Goal: Information Seeking & Learning: Find specific fact

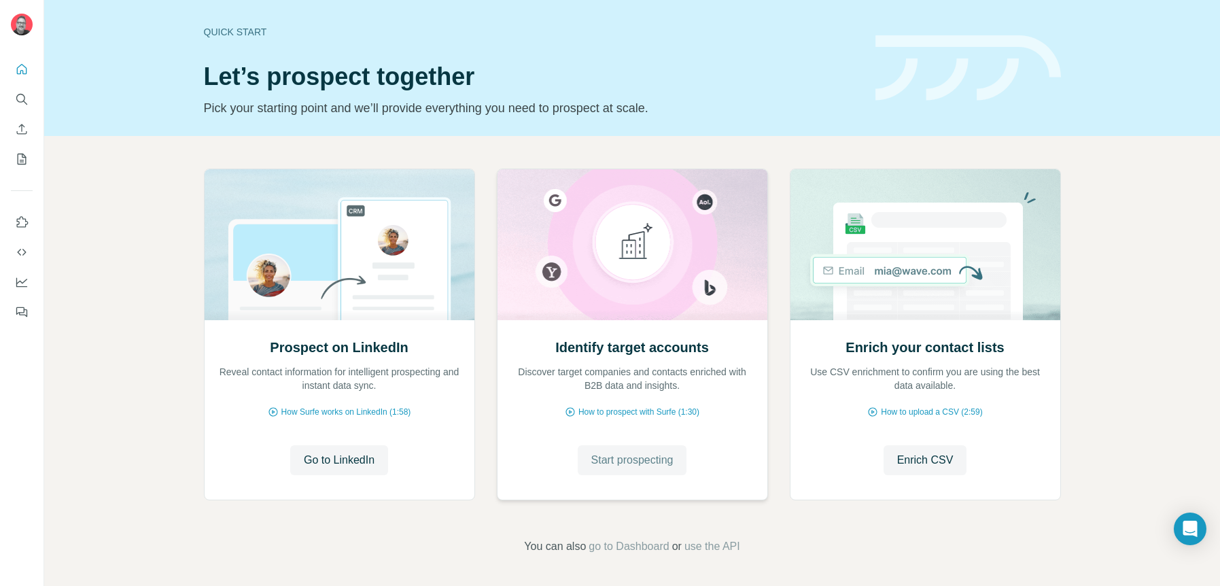
click at [612, 459] on span "Start prospecting" at bounding box center [632, 460] width 82 height 16
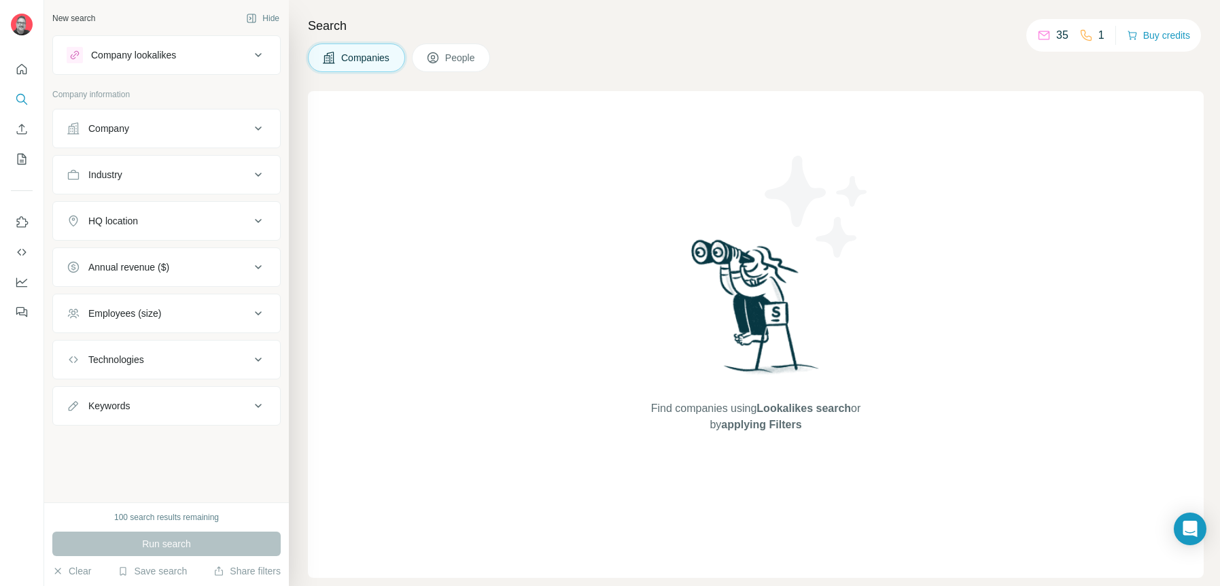
click at [258, 127] on icon at bounding box center [258, 128] width 16 height 16
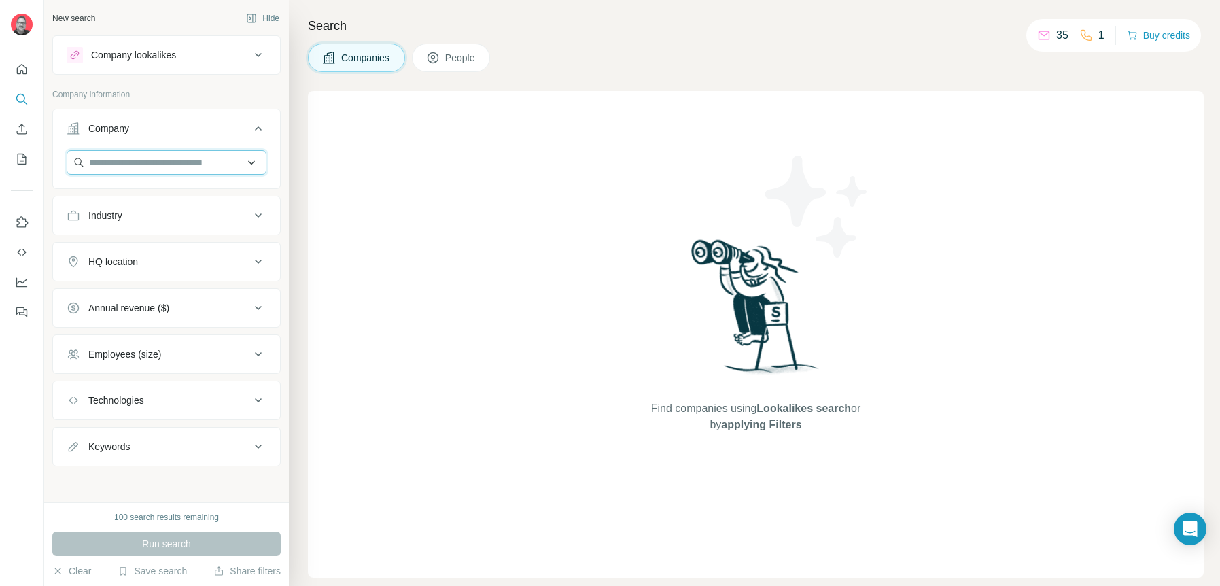
click at [171, 160] on input "text" at bounding box center [167, 162] width 200 height 24
paste input "**********"
type input "**********"
click at [170, 193] on p "Aerovac Composites One" at bounding box center [159, 193] width 109 height 14
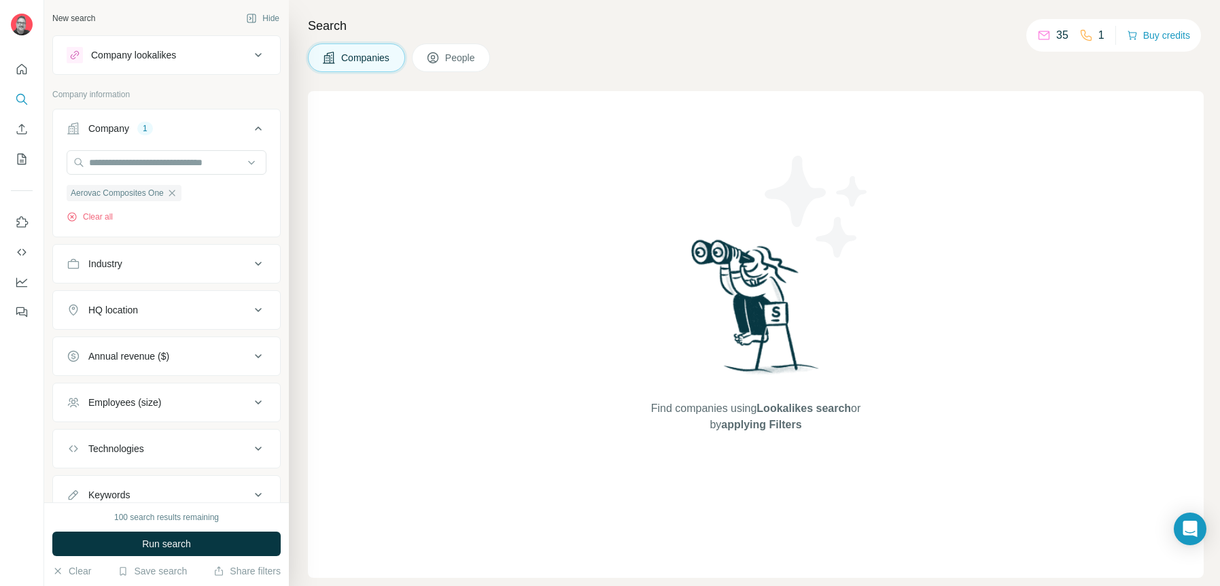
click at [182, 538] on span "Run search" at bounding box center [166, 544] width 49 height 14
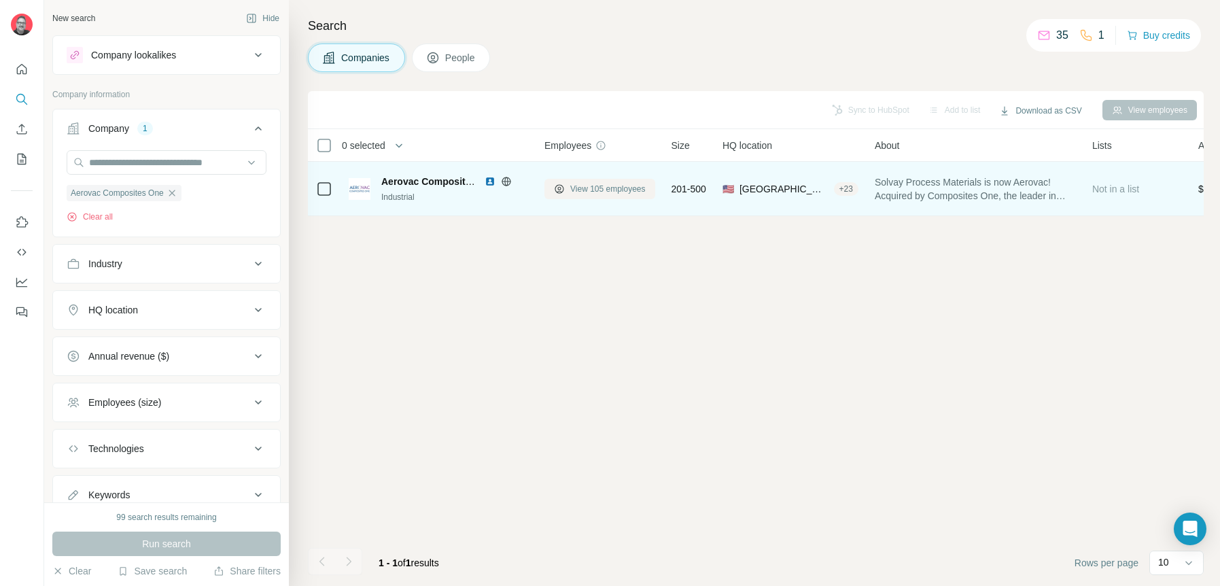
click at [574, 188] on span "View 105 employees" at bounding box center [607, 189] width 75 height 12
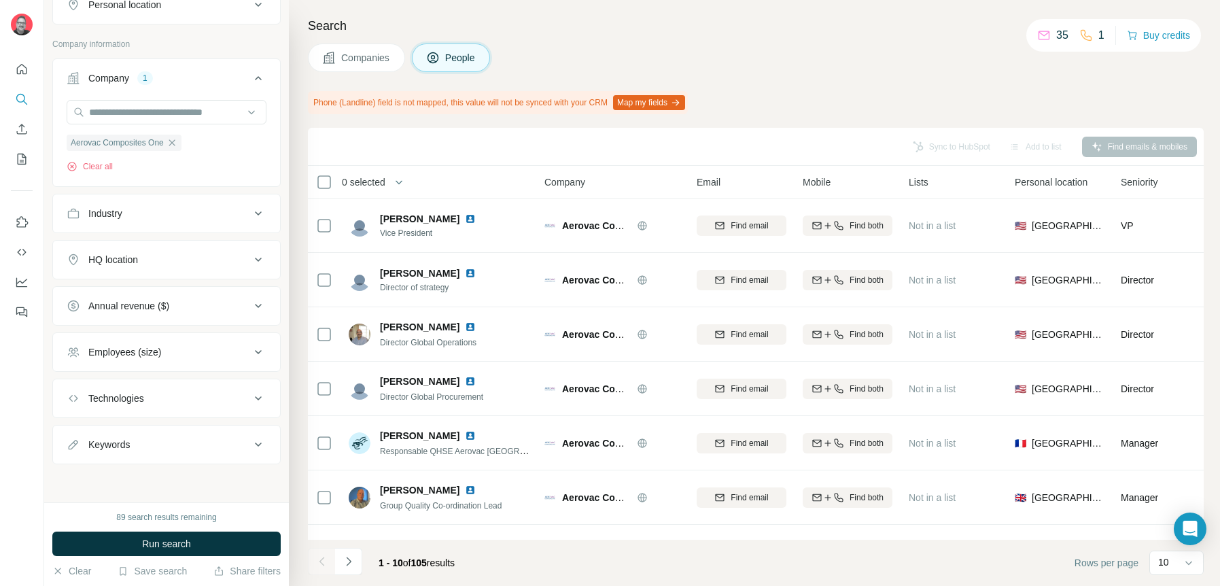
scroll to position [263, 0]
click at [250, 442] on icon at bounding box center [258, 444] width 16 height 16
click at [169, 480] on input "text" at bounding box center [153, 477] width 173 height 24
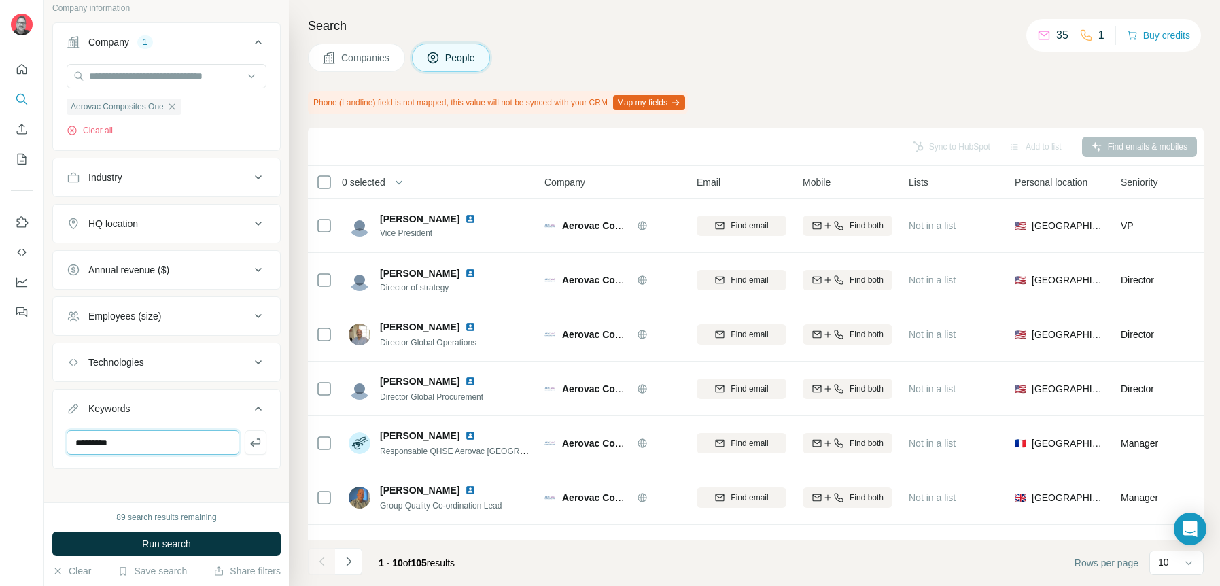
scroll to position [304, 0]
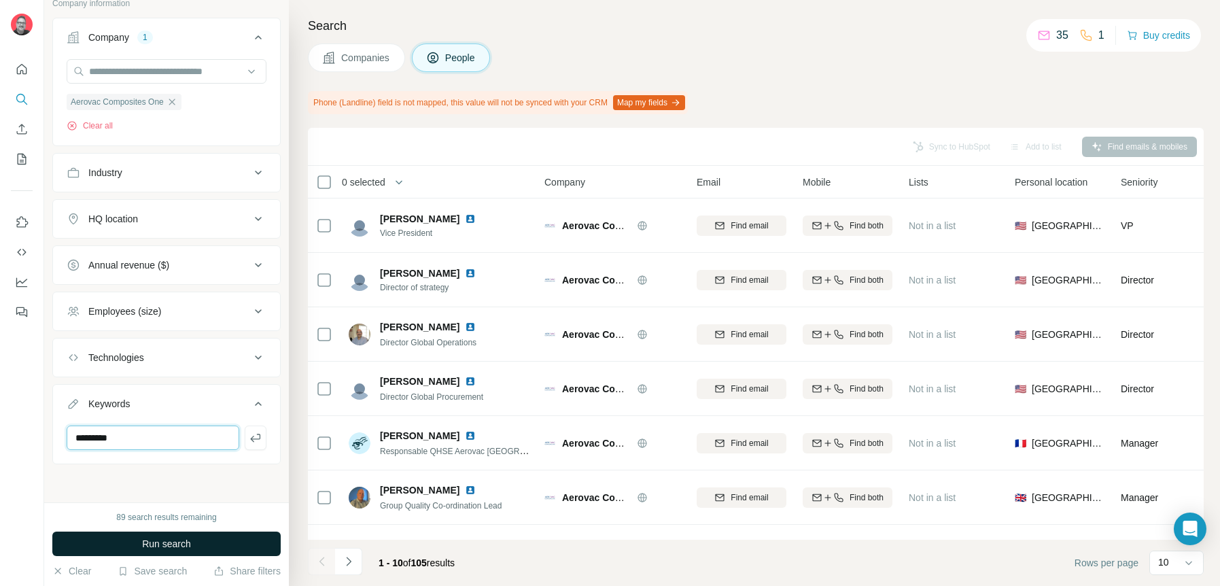
type input "*********"
click at [152, 540] on span "Run search" at bounding box center [166, 544] width 49 height 14
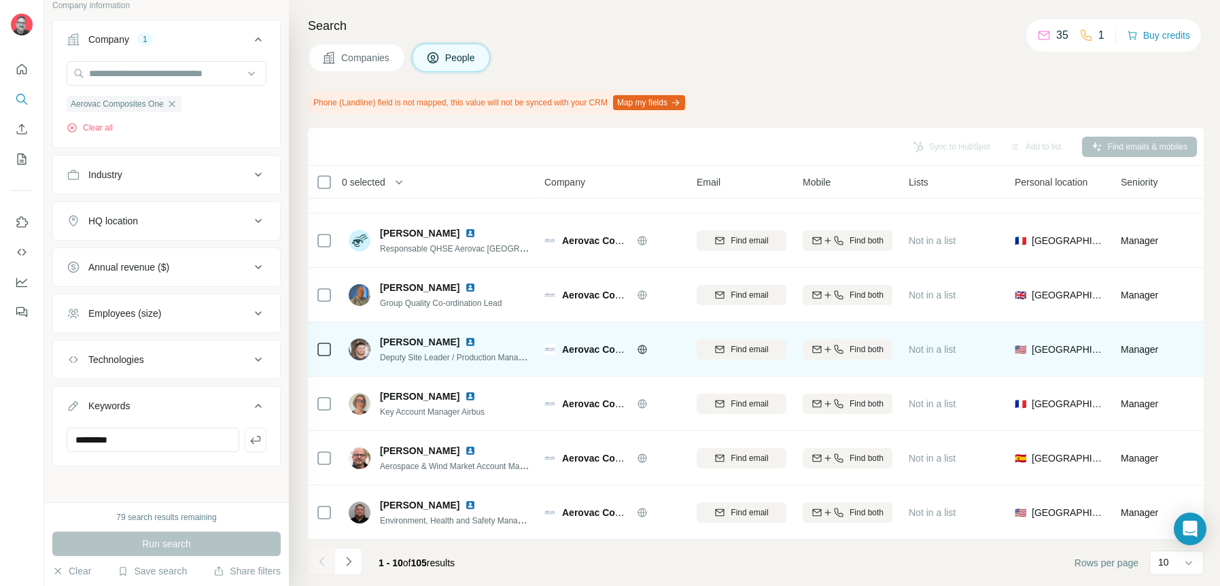
scroll to position [210, 0]
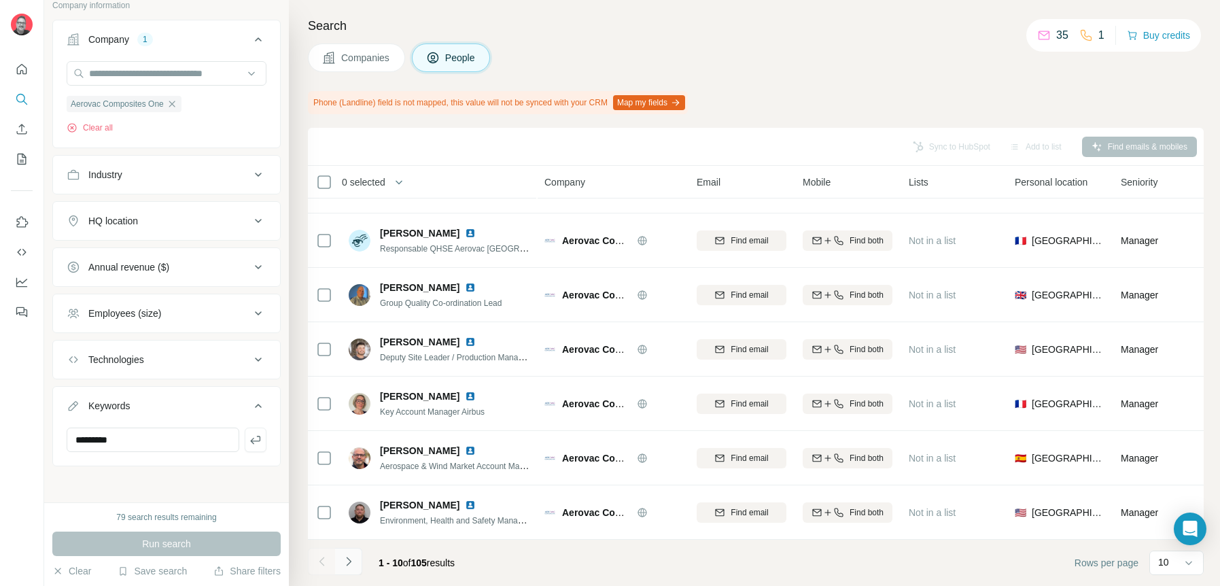
click at [345, 561] on icon "Navigate to next page" at bounding box center [349, 561] width 14 height 14
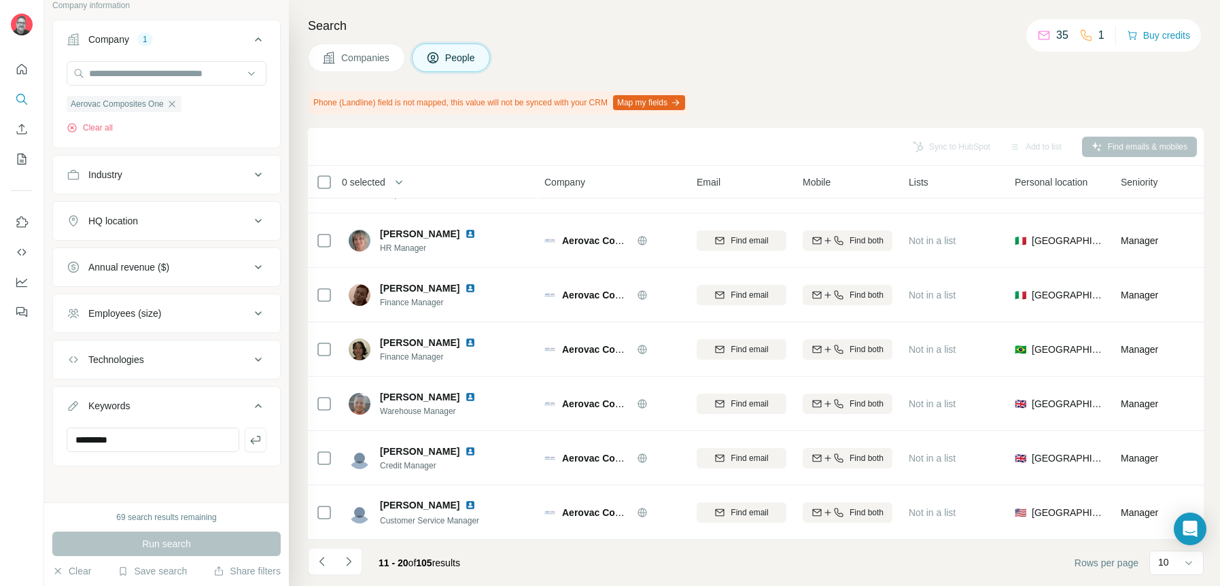
drag, startPoint x: 348, startPoint y: 559, endPoint x: 361, endPoint y: 546, distance: 17.8
click at [348, 559] on icon "Navigate to next page" at bounding box center [348, 561] width 5 height 9
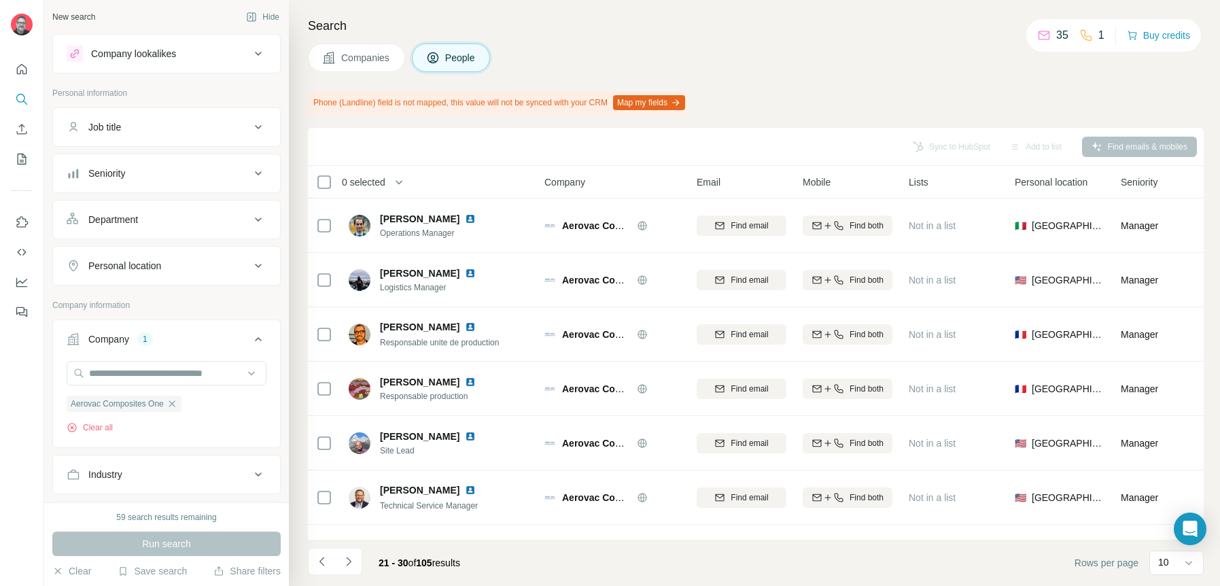
scroll to position [0, 0]
click at [255, 268] on icon at bounding box center [258, 267] width 7 height 4
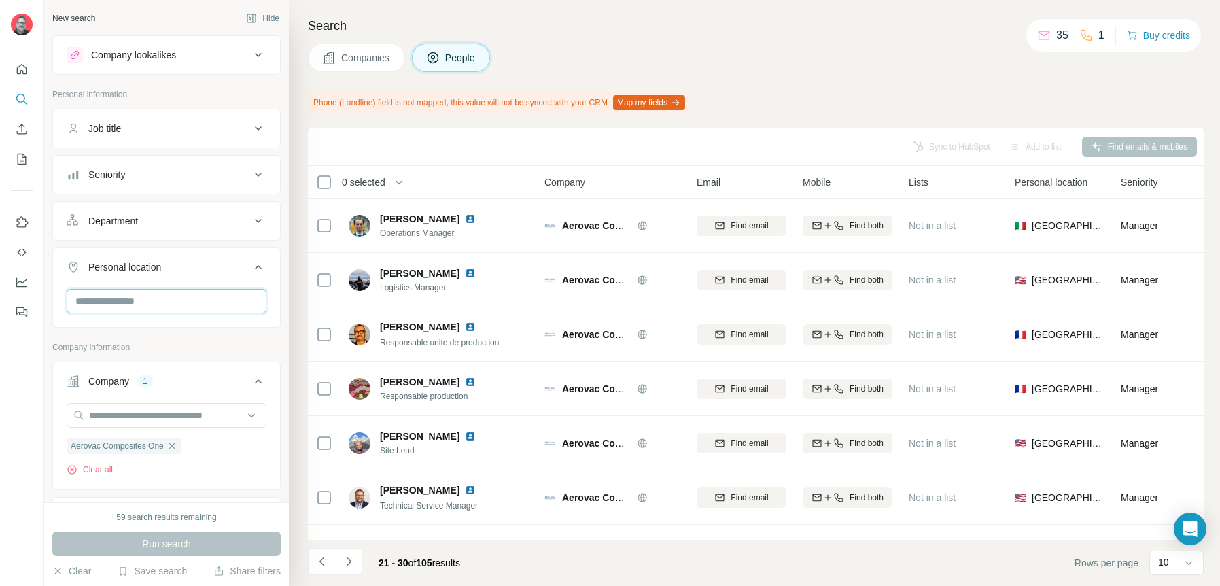
click at [166, 296] on input "text" at bounding box center [167, 301] width 200 height 24
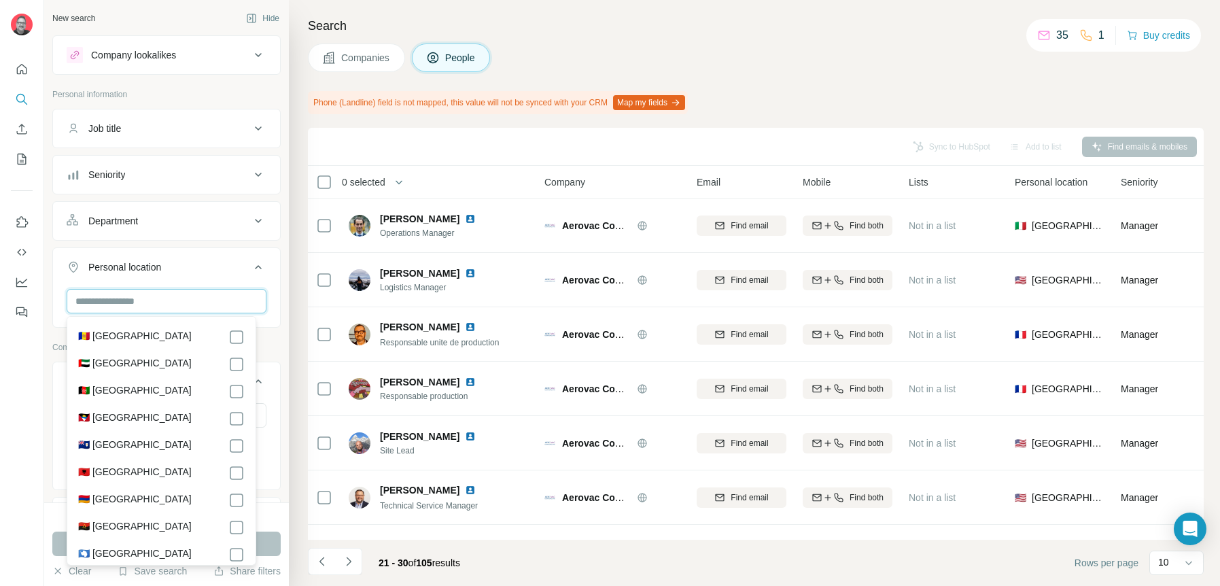
click at [118, 298] on input "text" at bounding box center [167, 301] width 200 height 24
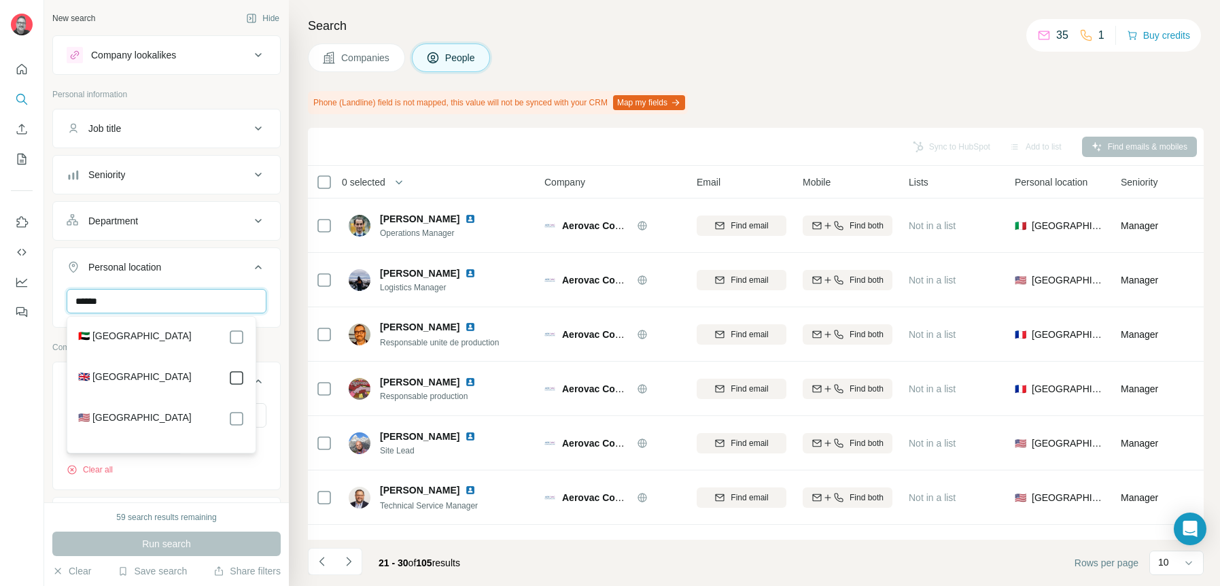
type input "******"
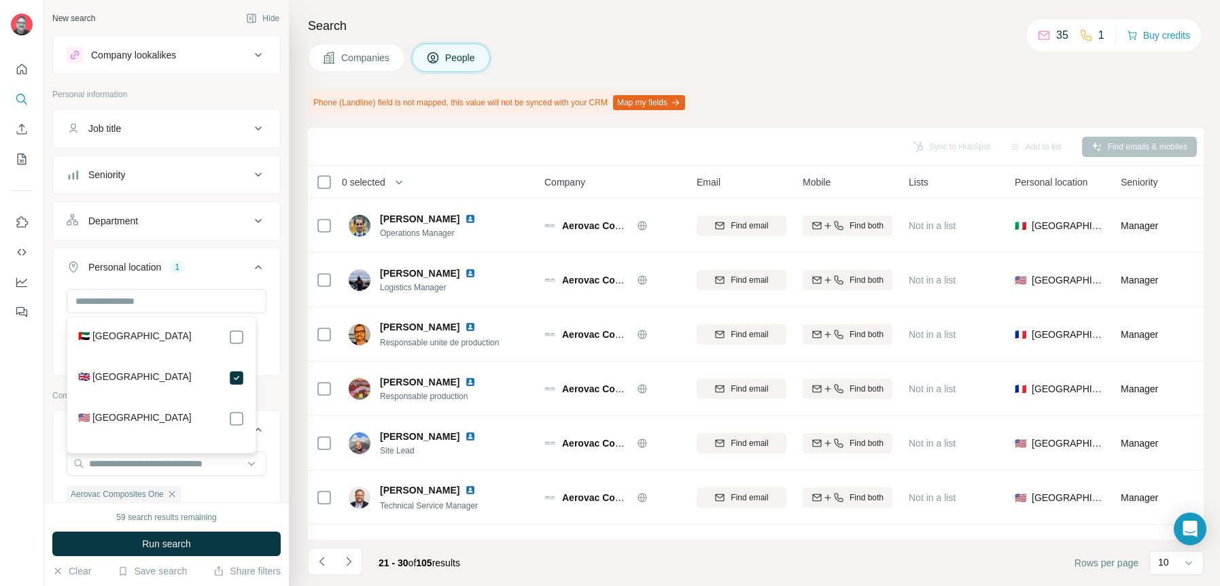
drag, startPoint x: 169, startPoint y: 542, endPoint x: 176, endPoint y: 541, distance: 6.8
click at [169, 542] on span "Run search" at bounding box center [166, 544] width 49 height 14
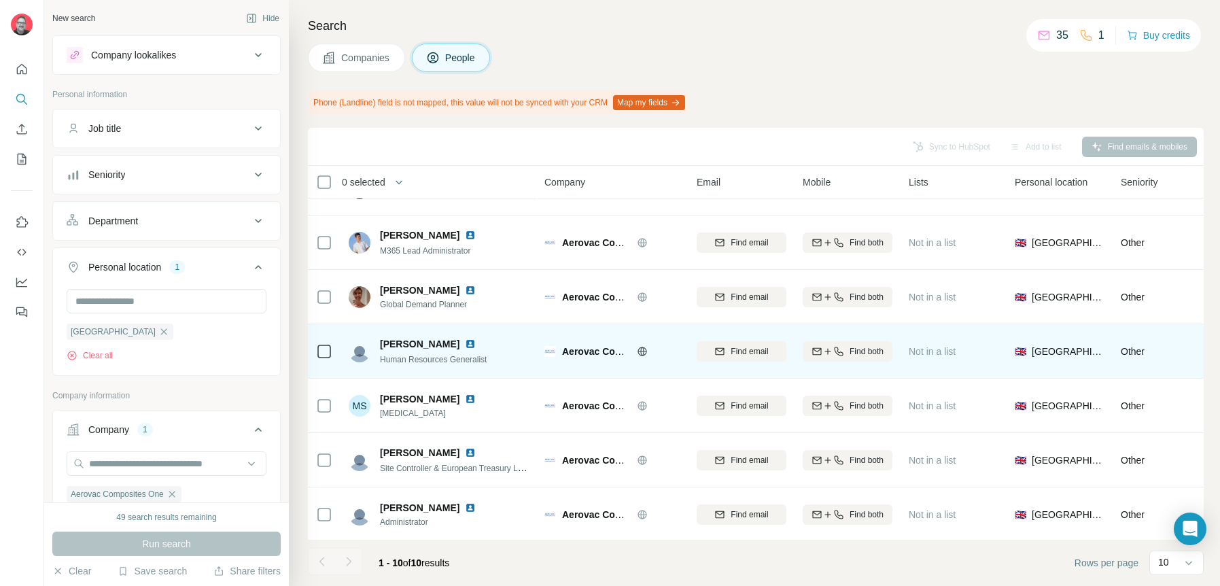
scroll to position [194, 0]
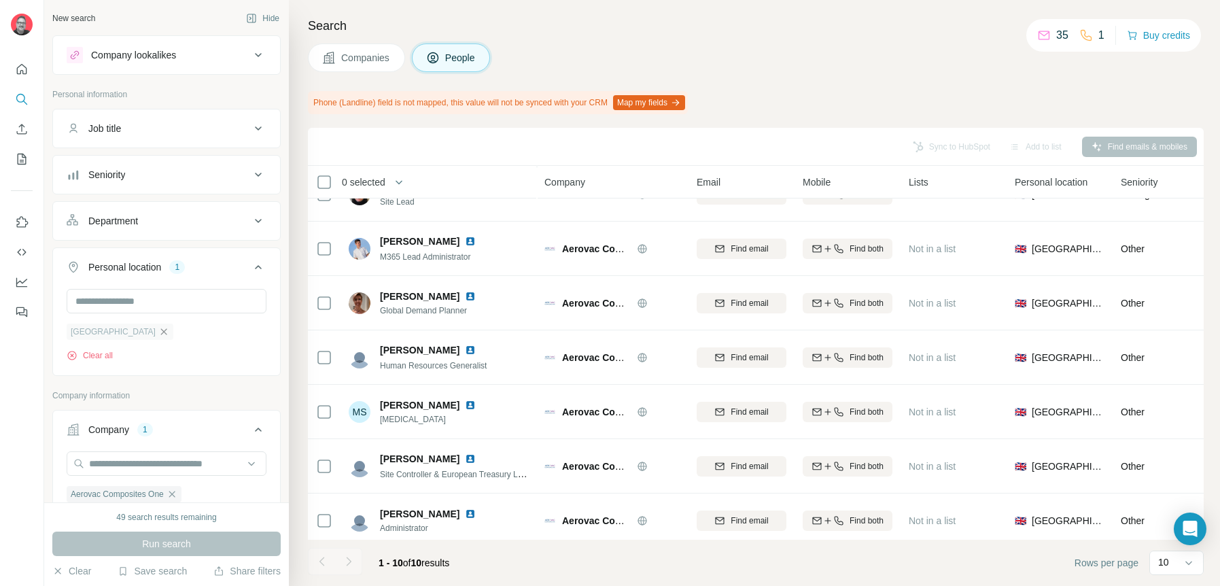
click at [158, 332] on icon "button" at bounding box center [163, 331] width 11 height 11
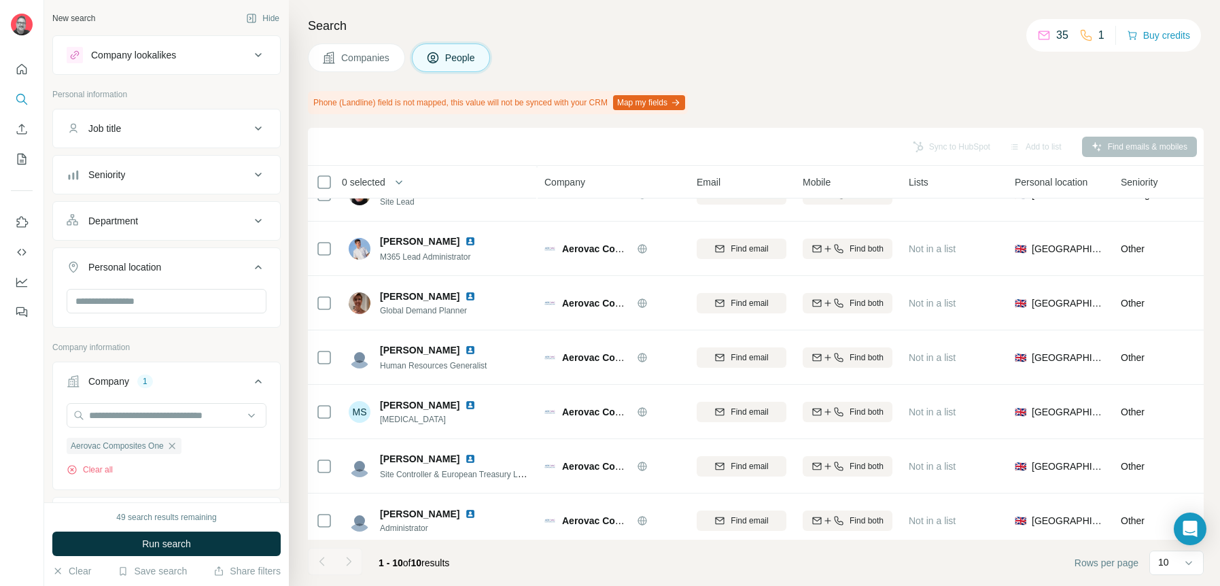
click at [250, 224] on icon at bounding box center [258, 221] width 16 height 16
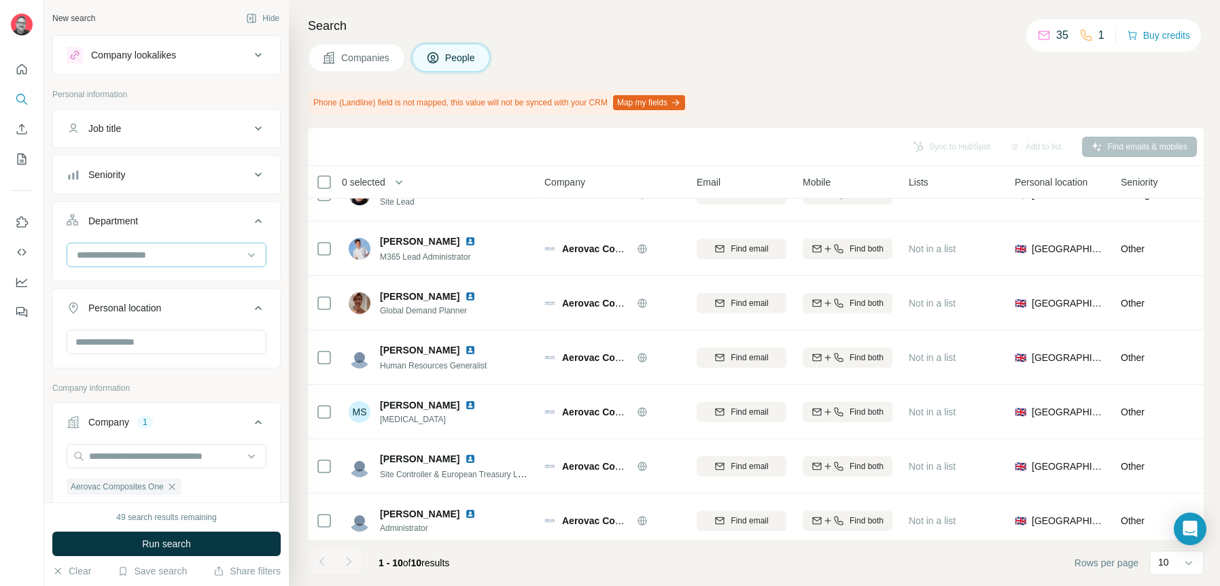
click at [206, 251] on input at bounding box center [159, 254] width 168 height 15
click at [169, 335] on p "Marketing and Advertising" at bounding box center [132, 341] width 109 height 14
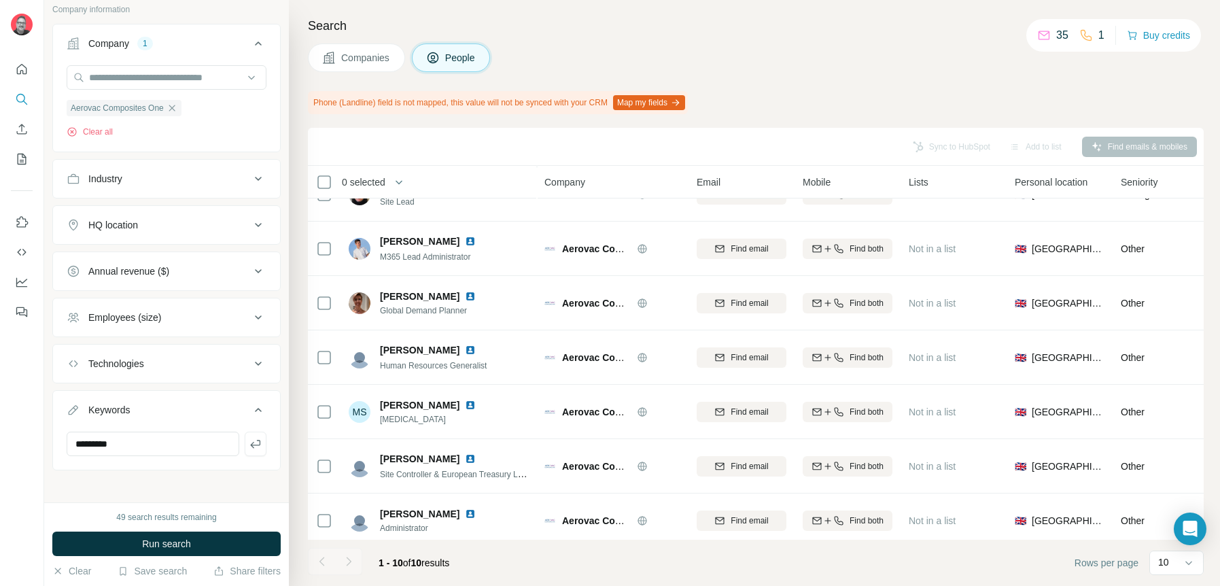
scroll to position [434, 0]
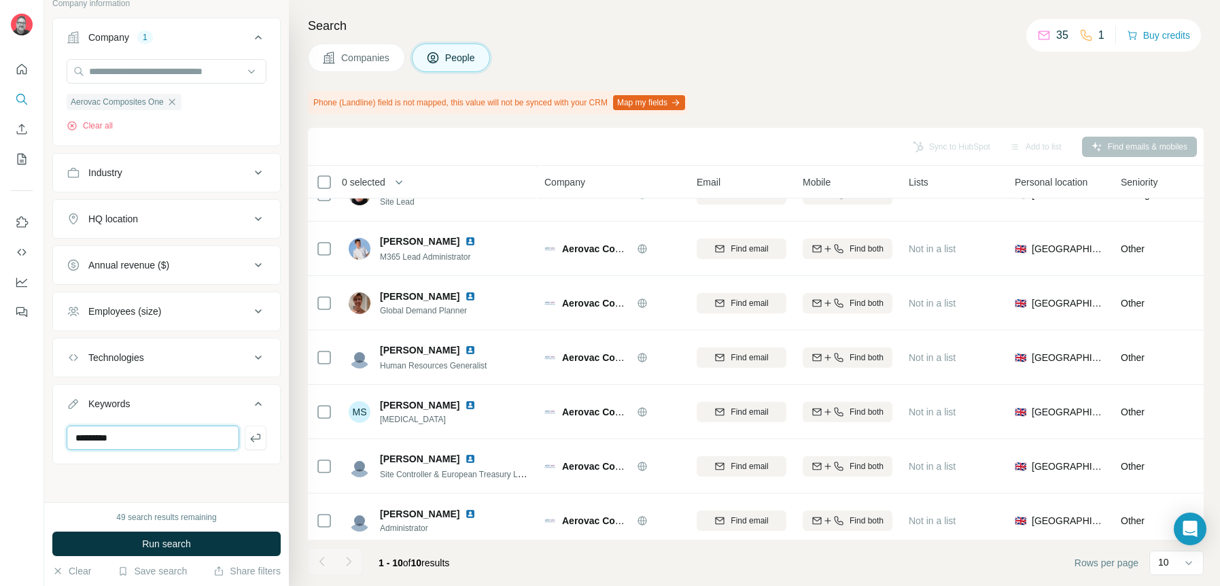
drag, startPoint x: 120, startPoint y: 429, endPoint x: 73, endPoint y: 427, distance: 46.3
click at [74, 426] on input "*********" at bounding box center [153, 437] width 173 height 24
click at [158, 546] on span "Run search" at bounding box center [166, 544] width 49 height 14
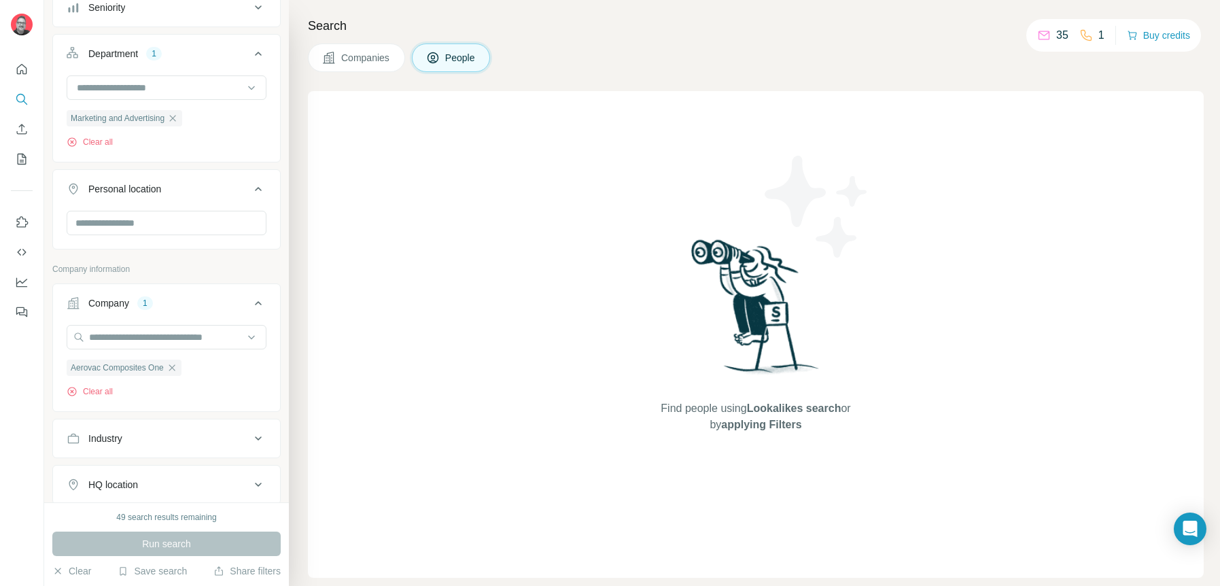
scroll to position [0, 0]
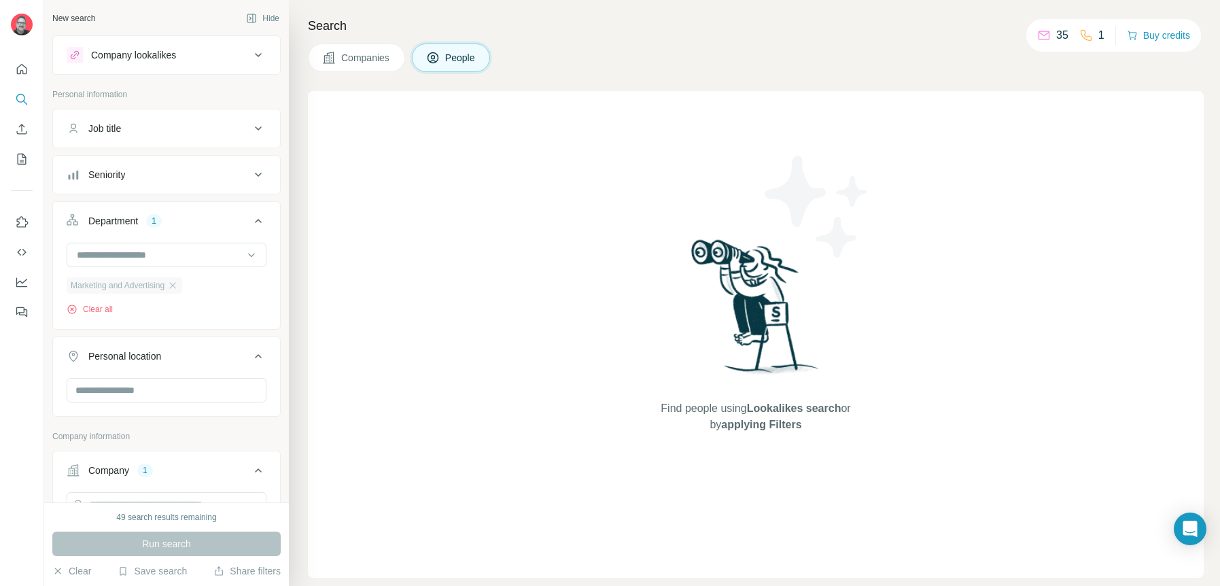
click at [164, 287] on span "Marketing and Advertising" at bounding box center [118, 285] width 94 height 12
click at [178, 284] on icon "button" at bounding box center [172, 285] width 11 height 11
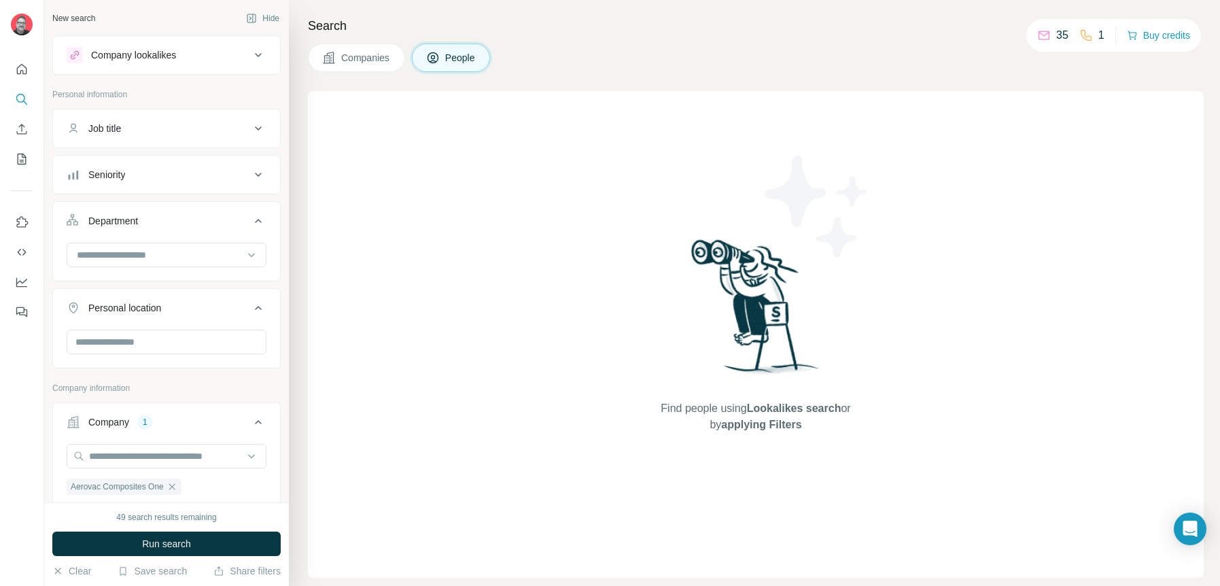
click at [216, 131] on div "Job title" at bounding box center [158, 129] width 183 height 14
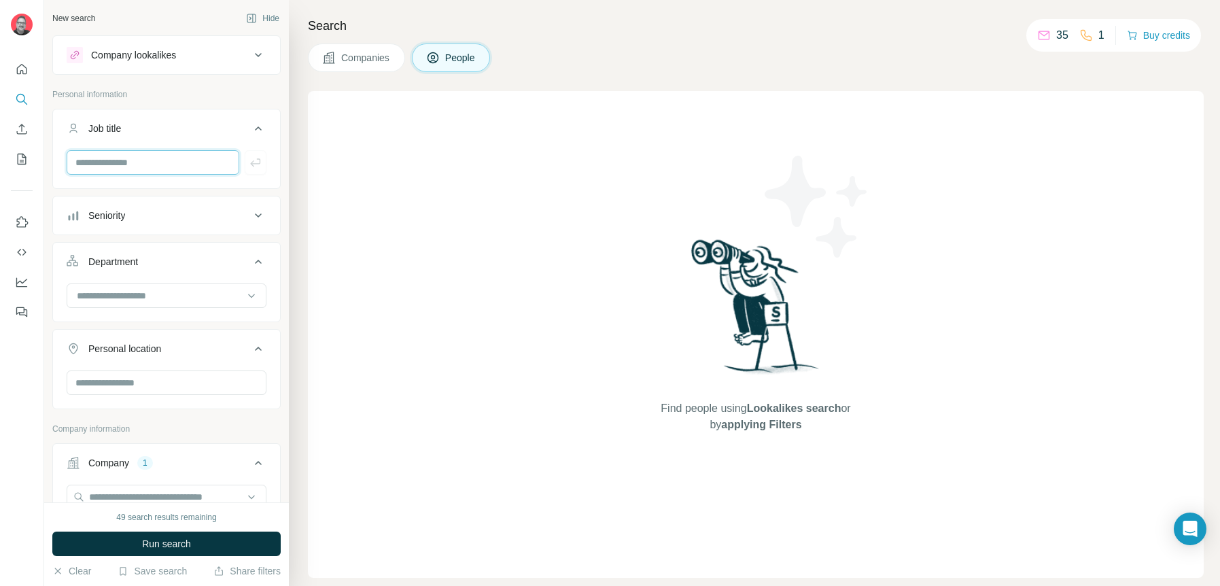
click at [194, 160] on input "text" at bounding box center [153, 162] width 173 height 24
type input "*"
click at [185, 544] on span "Run search" at bounding box center [166, 544] width 49 height 14
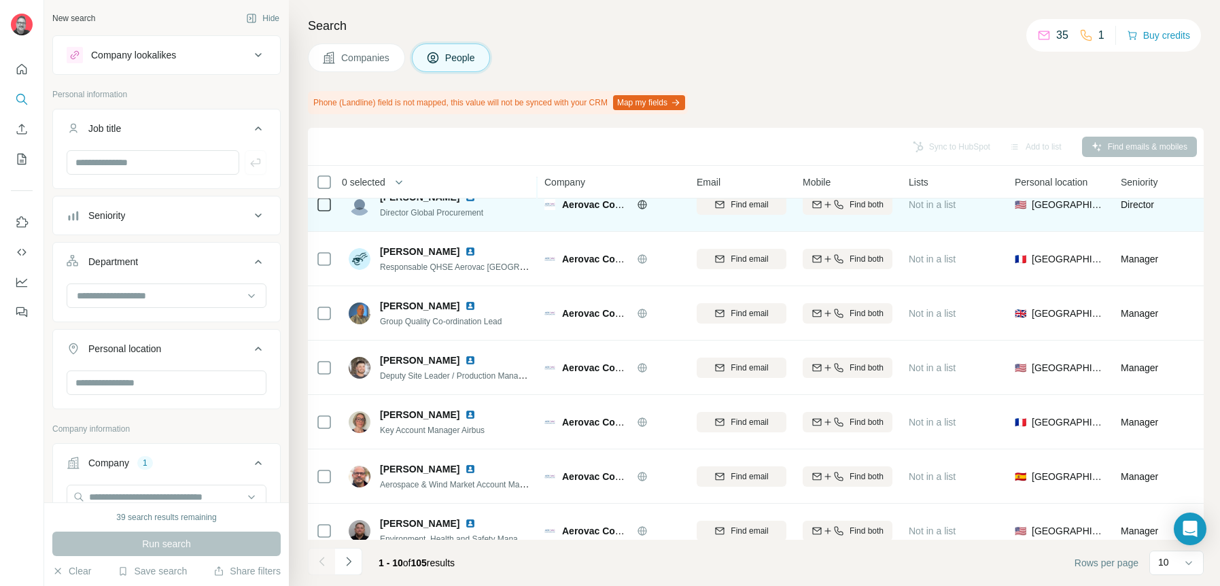
scroll to position [210, 0]
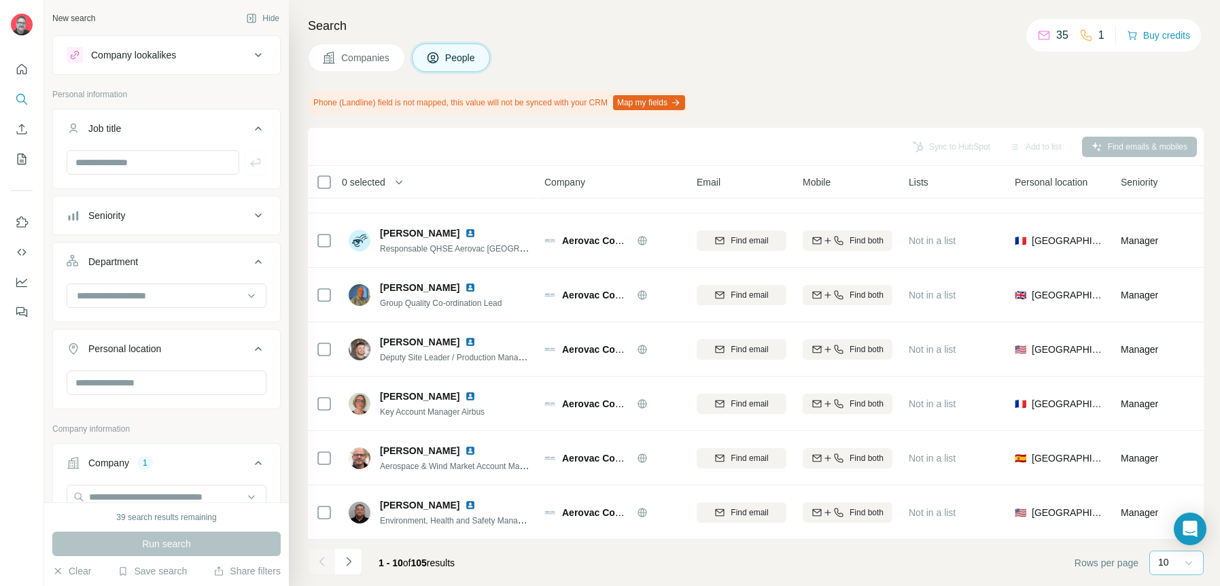
click at [1183, 559] on icon at bounding box center [1189, 563] width 14 height 14
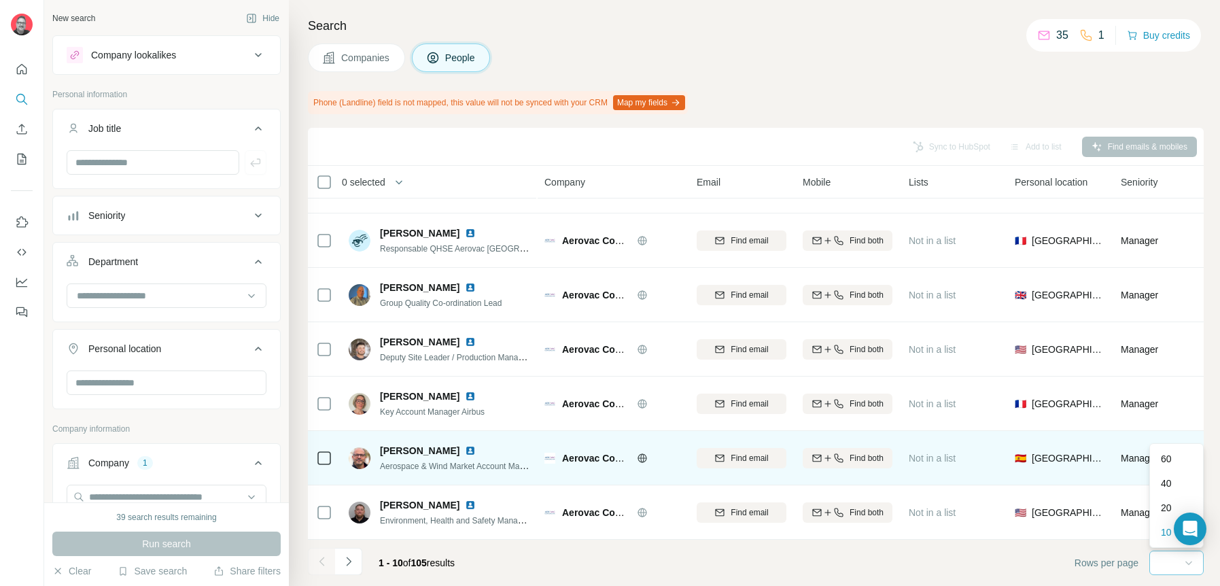
click at [1167, 456] on p "60" at bounding box center [1166, 459] width 11 height 14
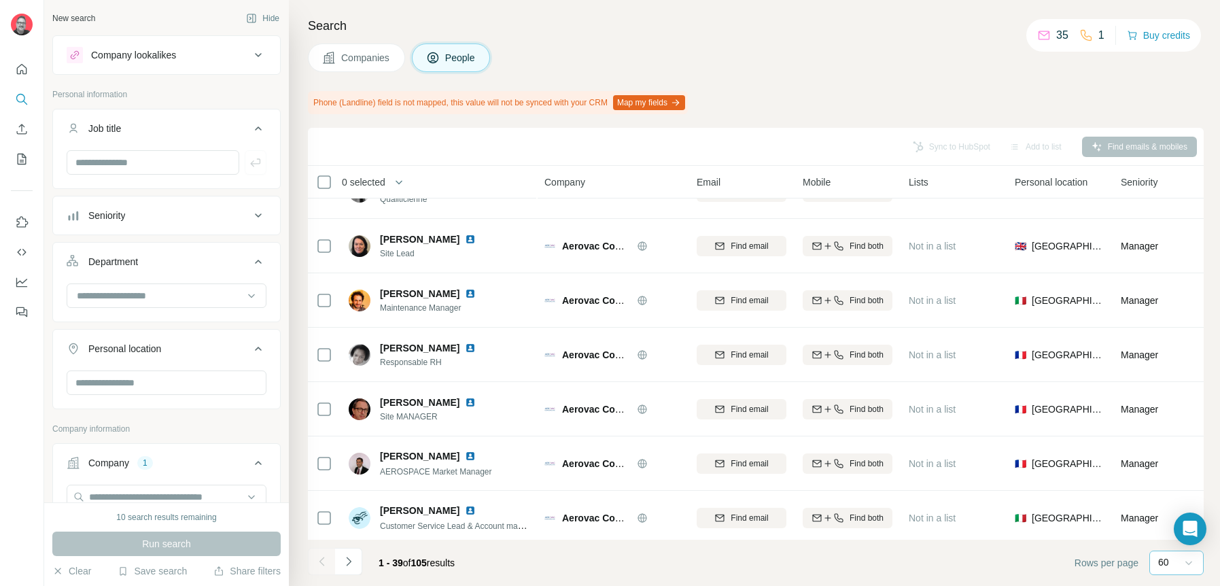
scroll to position [1786, 0]
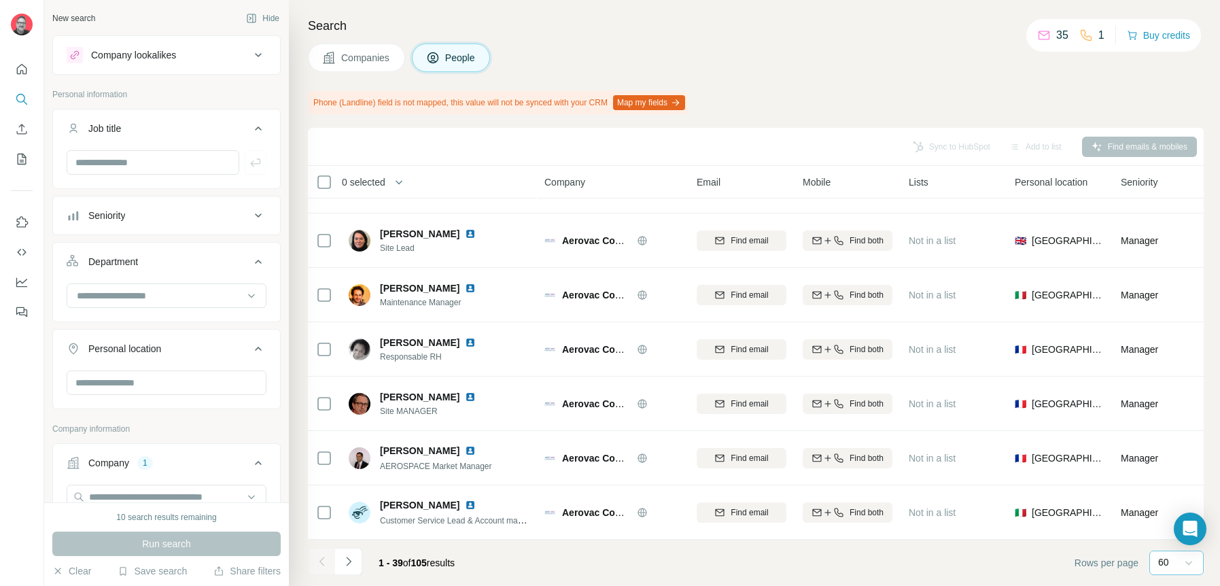
click at [345, 561] on icon "Navigate to next page" at bounding box center [349, 561] width 14 height 14
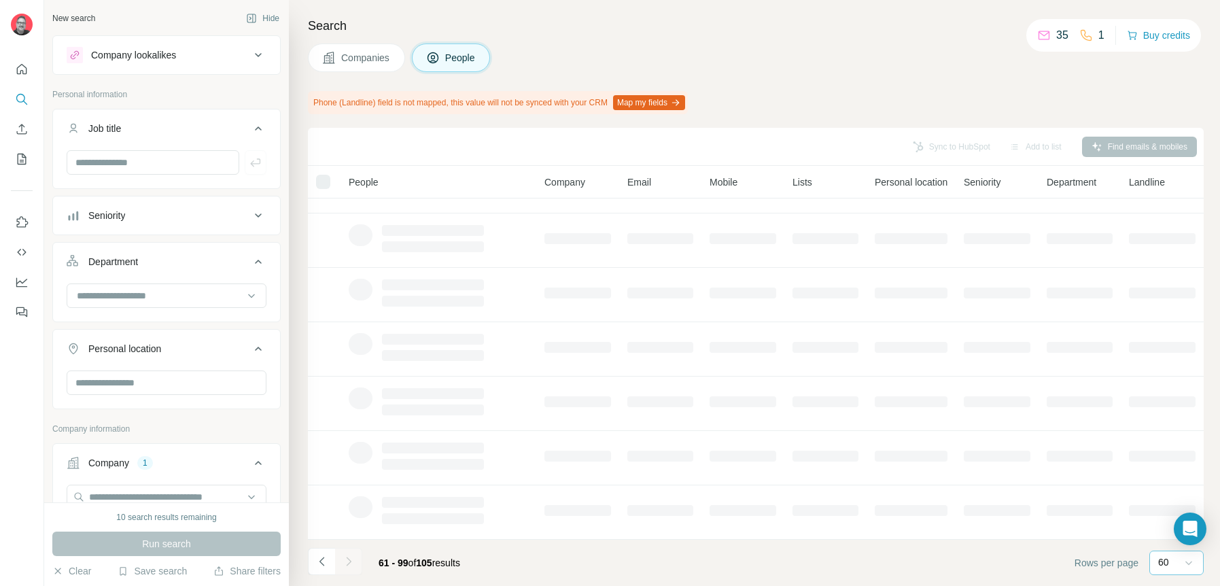
scroll to position [0, 0]
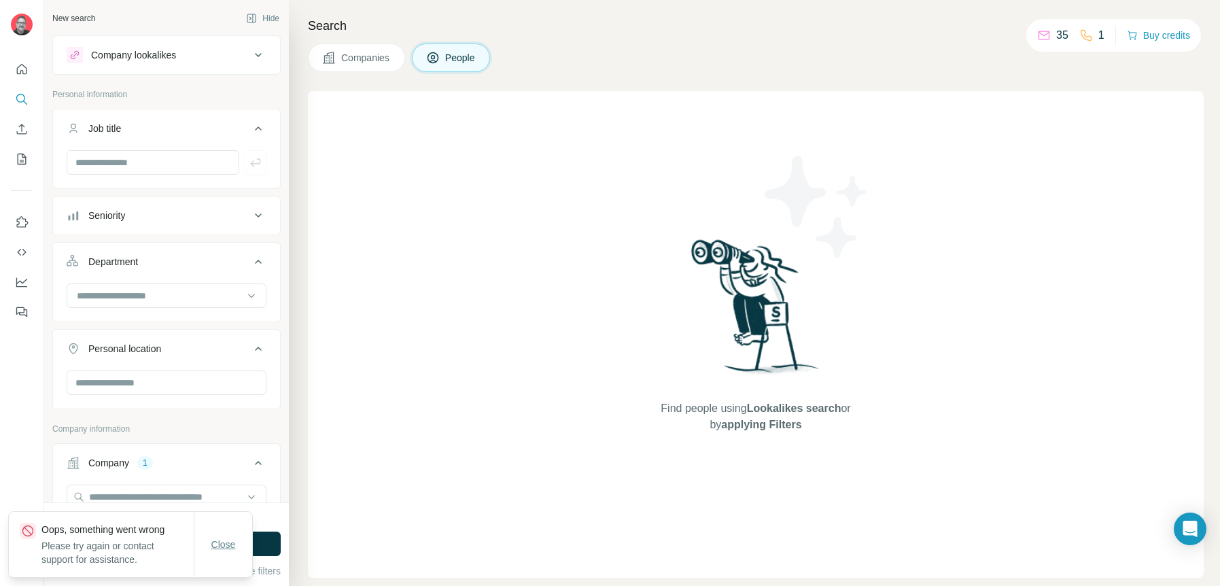
drag, startPoint x: 230, startPoint y: 544, endPoint x: 245, endPoint y: 545, distance: 15.0
click at [230, 544] on span "Close" at bounding box center [223, 545] width 24 height 14
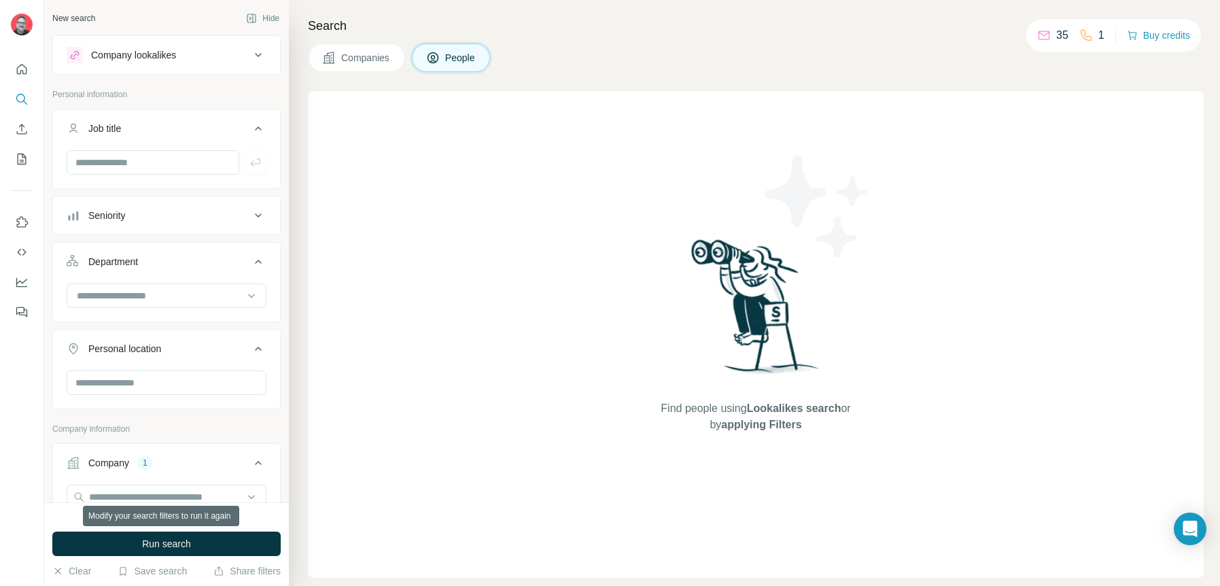
click at [125, 542] on button "Run search" at bounding box center [166, 543] width 228 height 24
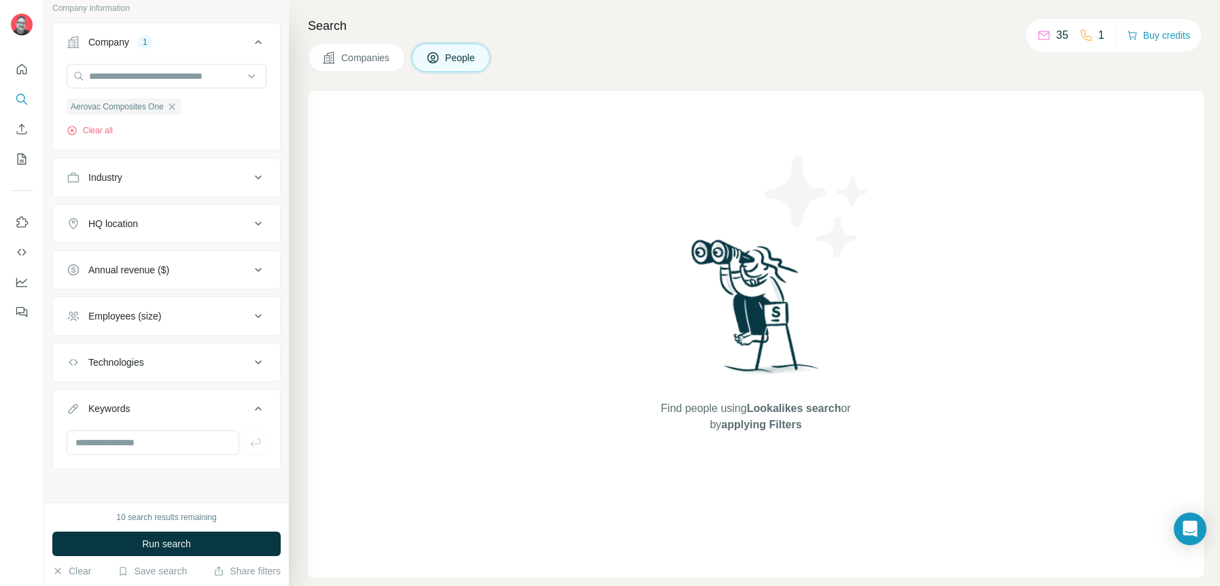
scroll to position [426, 0]
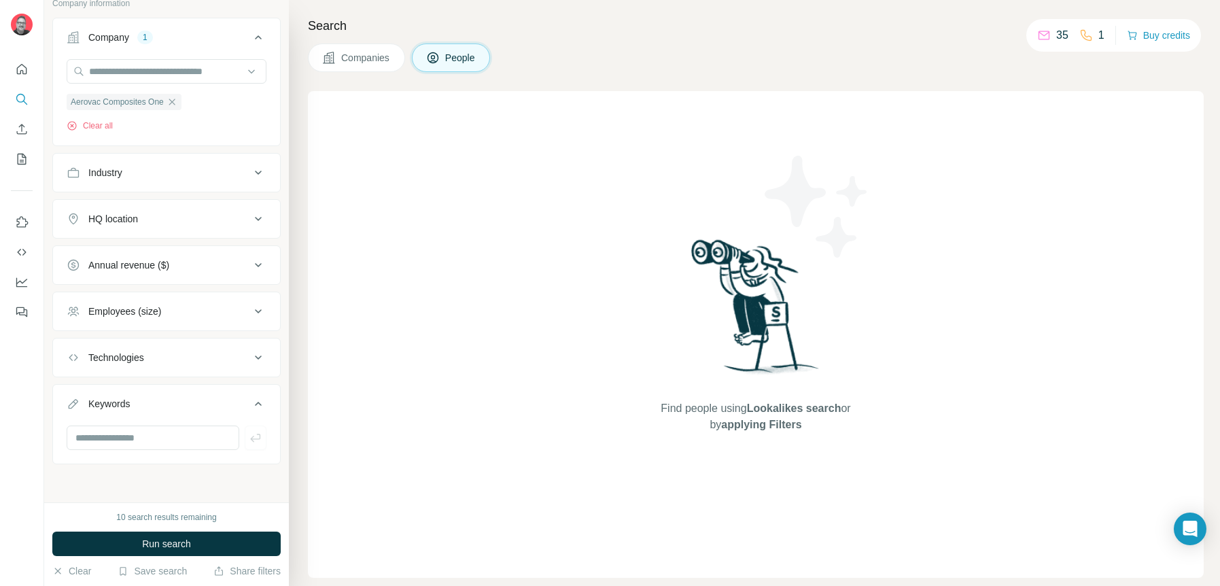
drag, startPoint x: 1105, startPoint y: 120, endPoint x: 1098, endPoint y: 112, distance: 10.1
click at [1103, 118] on div "Find people using Lookalikes search or by applying Filters" at bounding box center [756, 334] width 896 height 487
click at [170, 547] on span "Run search" at bounding box center [166, 544] width 49 height 14
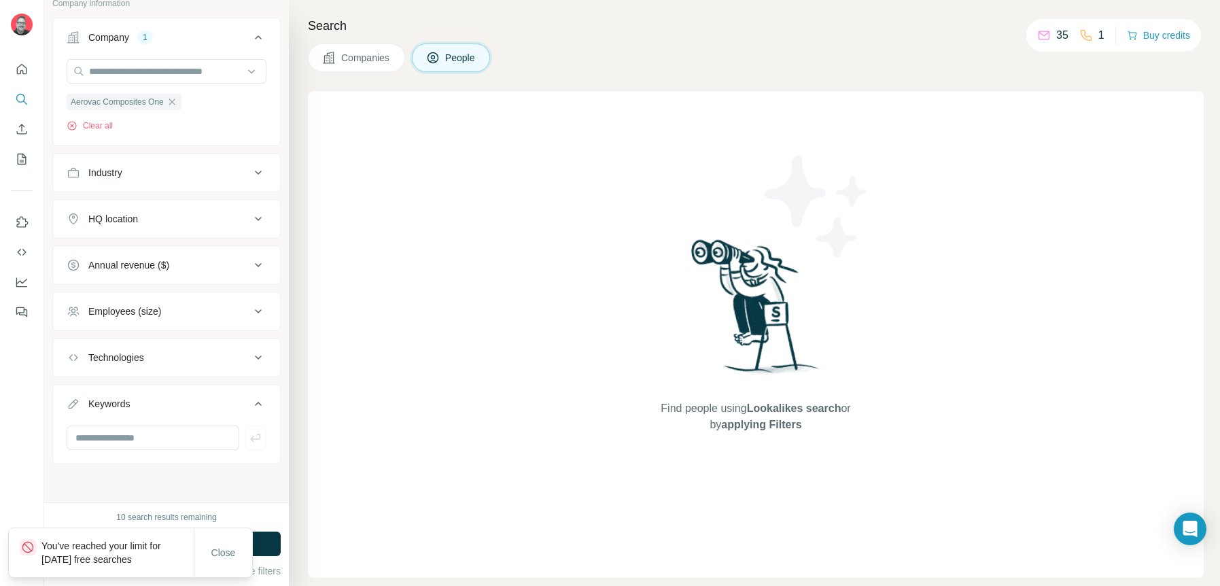
click at [367, 52] on span "Companies" at bounding box center [366, 58] width 50 height 14
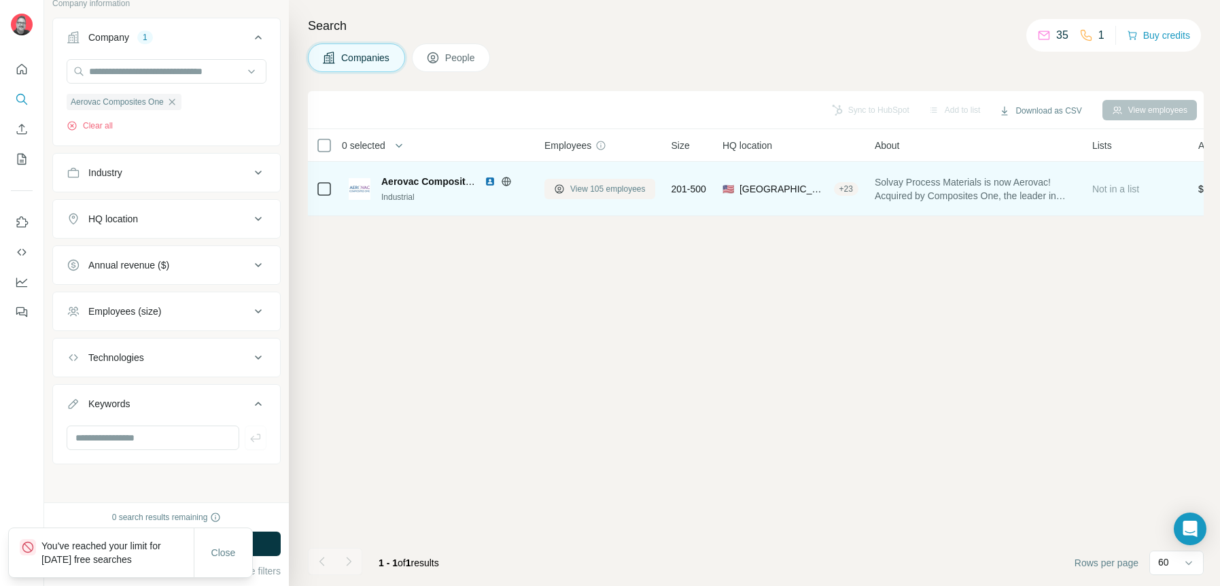
click at [571, 186] on span "View 105 employees" at bounding box center [607, 189] width 75 height 12
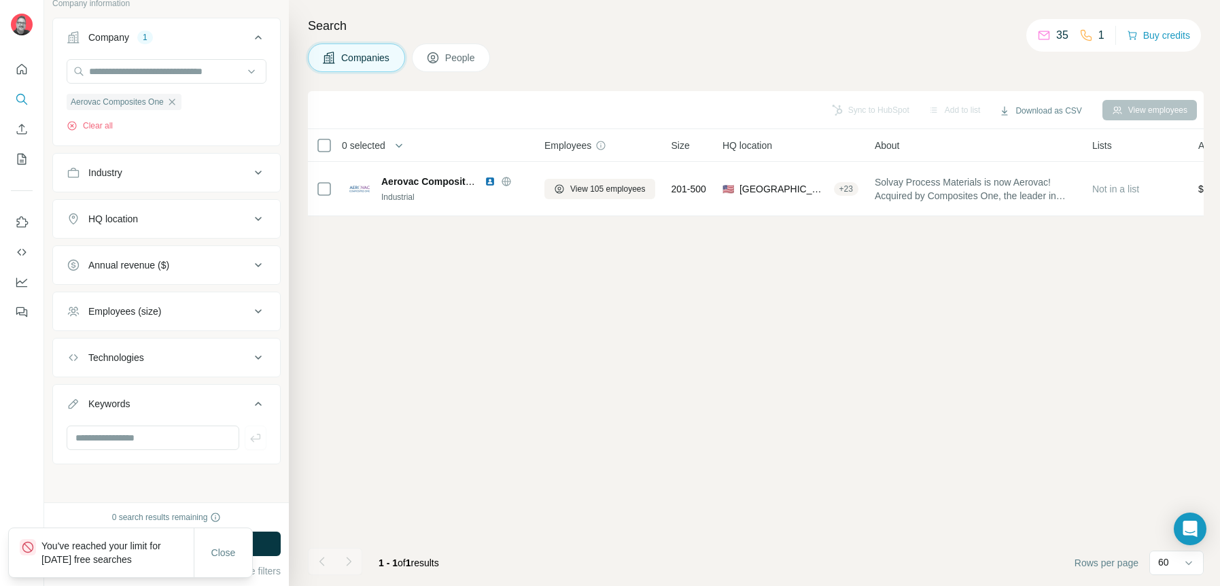
scroll to position [304, 0]
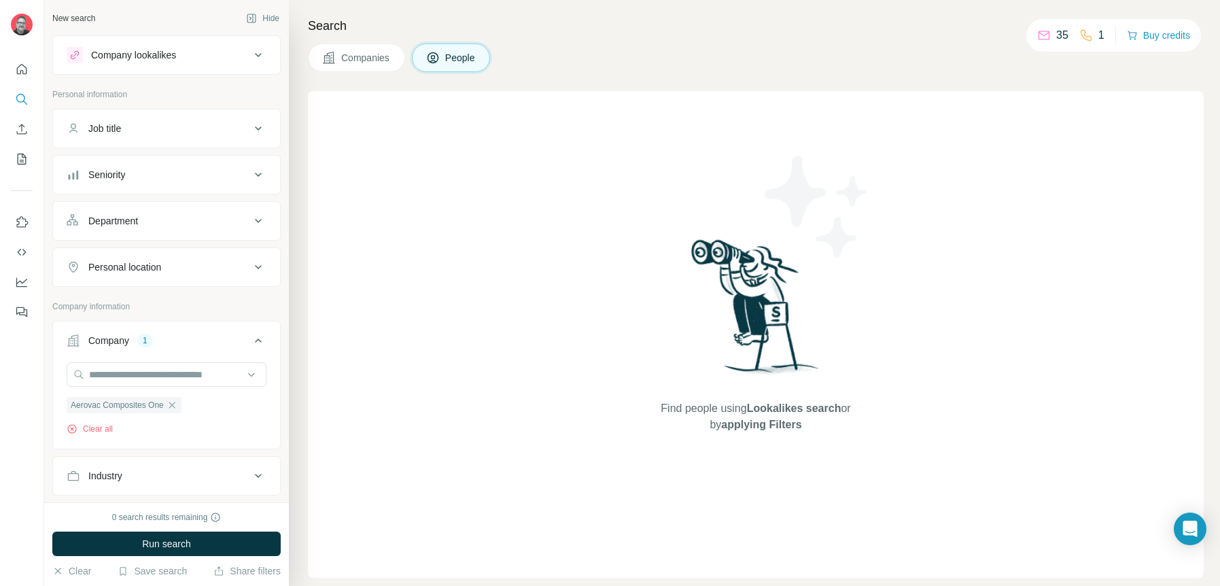
click at [250, 174] on icon at bounding box center [258, 174] width 16 height 16
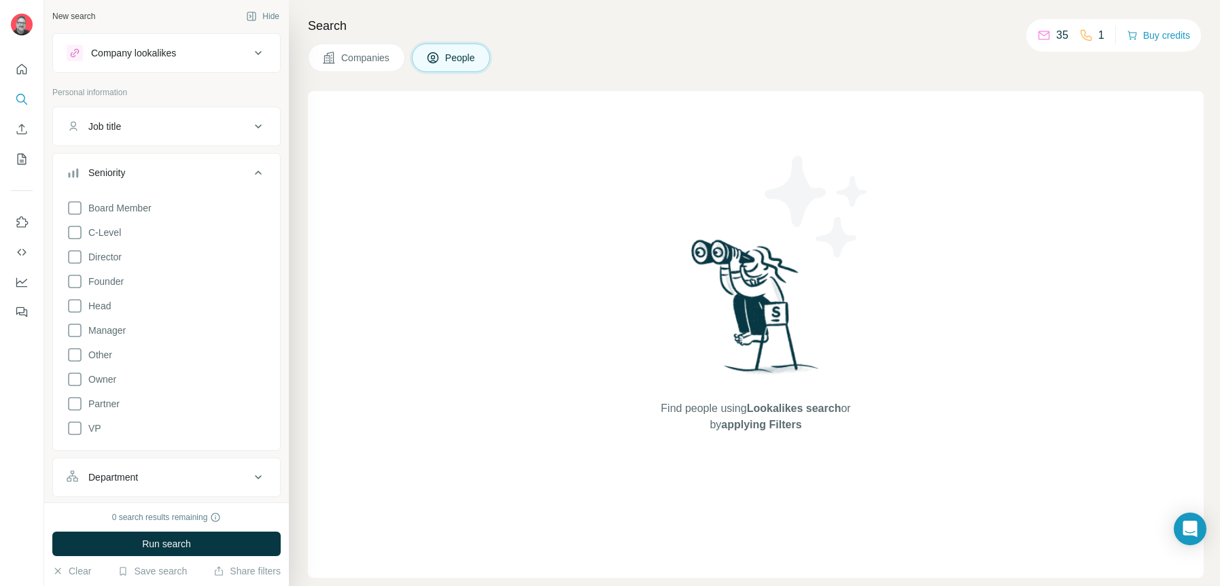
scroll to position [3, 0]
click at [71, 332] on icon at bounding box center [75, 329] width 16 height 16
drag, startPoint x: 75, startPoint y: 232, endPoint x: 84, endPoint y: 236, distance: 9.7
click at [75, 233] on icon at bounding box center [75, 232] width 16 height 16
click at [82, 256] on icon at bounding box center [75, 256] width 16 height 16
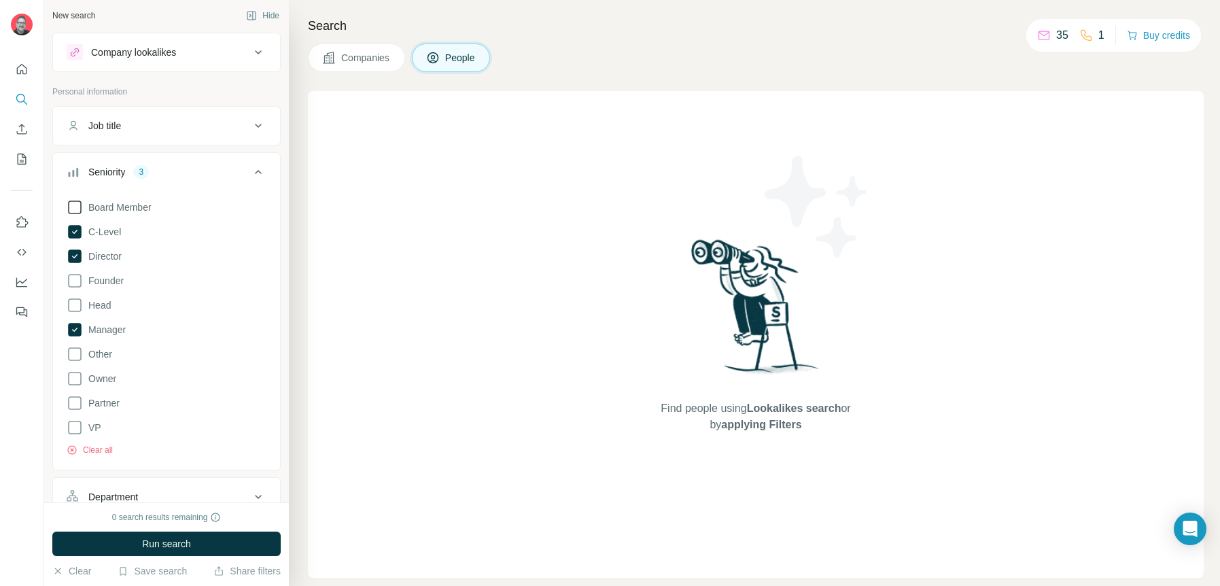
click at [78, 207] on icon at bounding box center [75, 207] width 16 height 16
click at [77, 302] on icon at bounding box center [75, 305] width 16 height 16
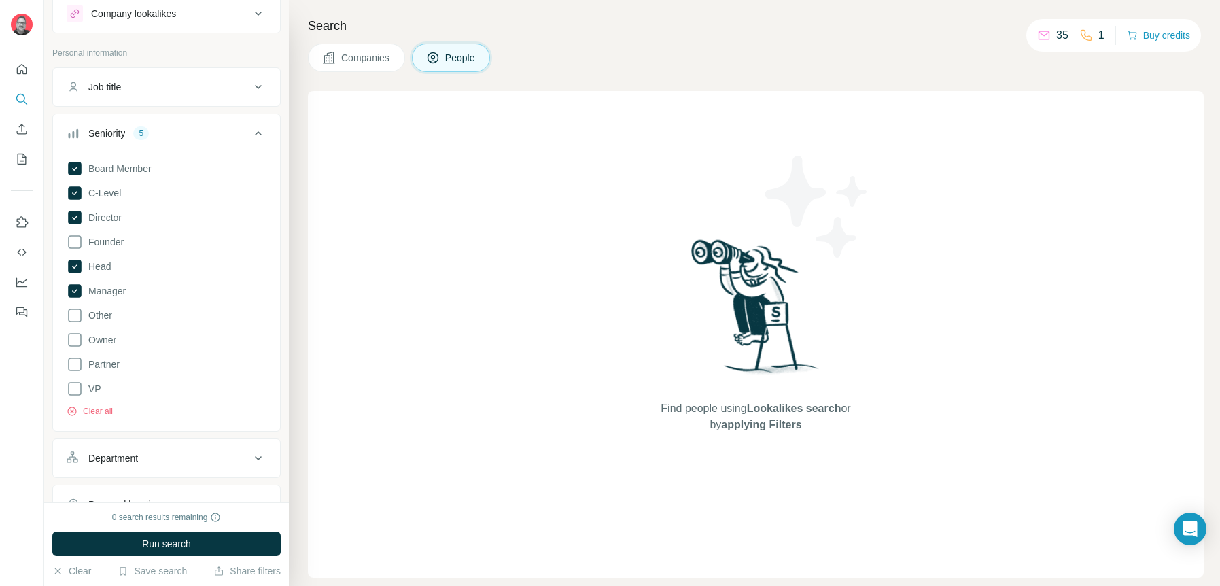
scroll to position [145, 0]
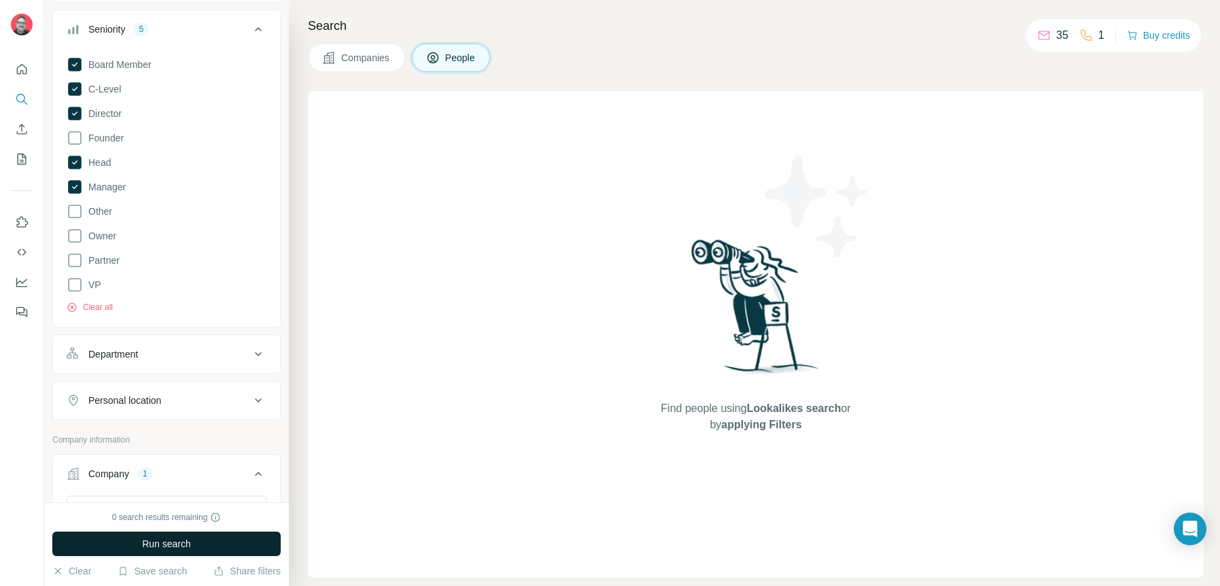
click at [160, 541] on span "Run search" at bounding box center [166, 544] width 49 height 14
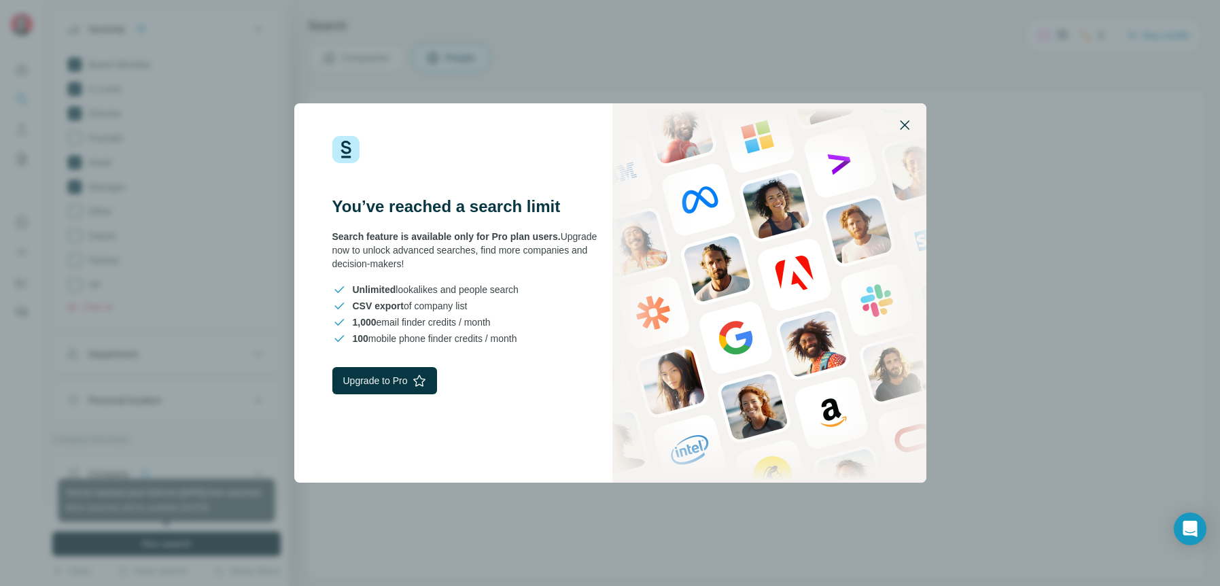
click at [902, 122] on icon "button" at bounding box center [905, 125] width 10 height 10
